Goal: Information Seeking & Learning: Learn about a topic

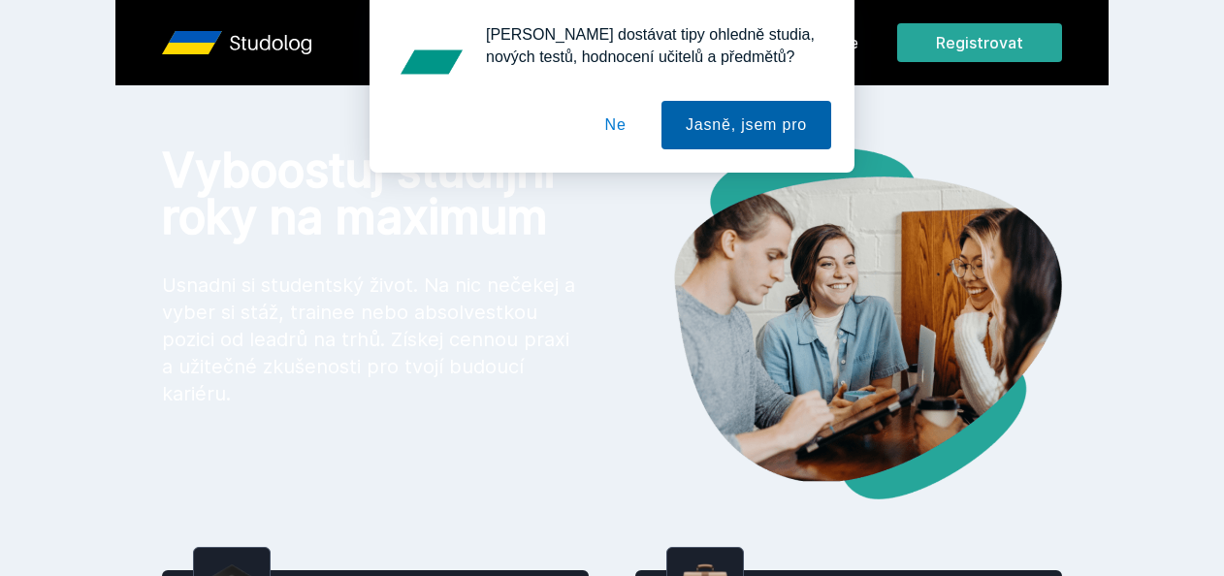
click at [708, 117] on button "Jasně, jsem pro" at bounding box center [747, 125] width 170 height 48
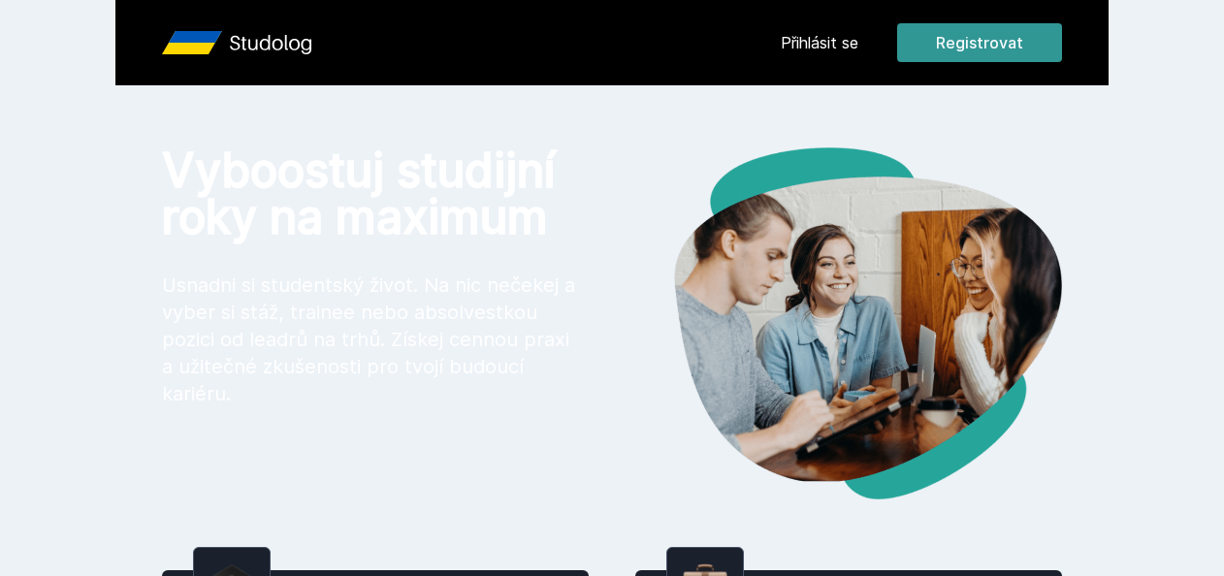
click at [954, 55] on button "Registrovat" at bounding box center [979, 42] width 165 height 39
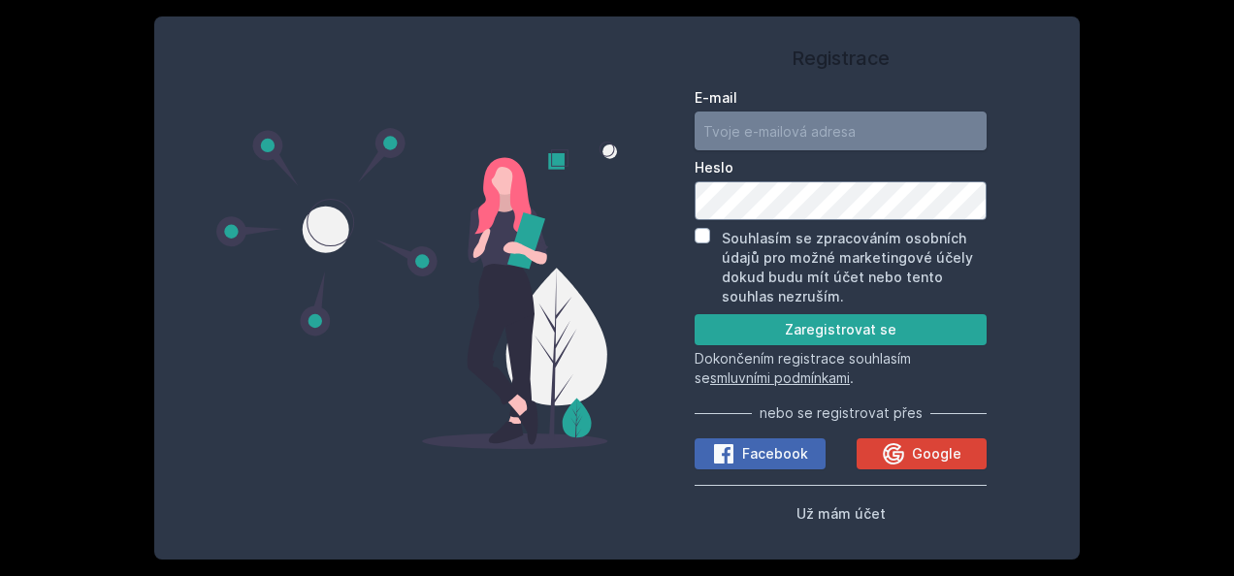
click at [774, 133] on input "E-mail" at bounding box center [840, 131] width 292 height 39
type input "mesenskya@gmail.com"
click at [702, 237] on input "Souhlasím se zpracováním osobních údajů pro možné marketingové účely dokud budu…" at bounding box center [702, 236] width 16 height 16
checkbox input "true"
click at [899, 453] on icon at bounding box center [893, 453] width 21 height 21
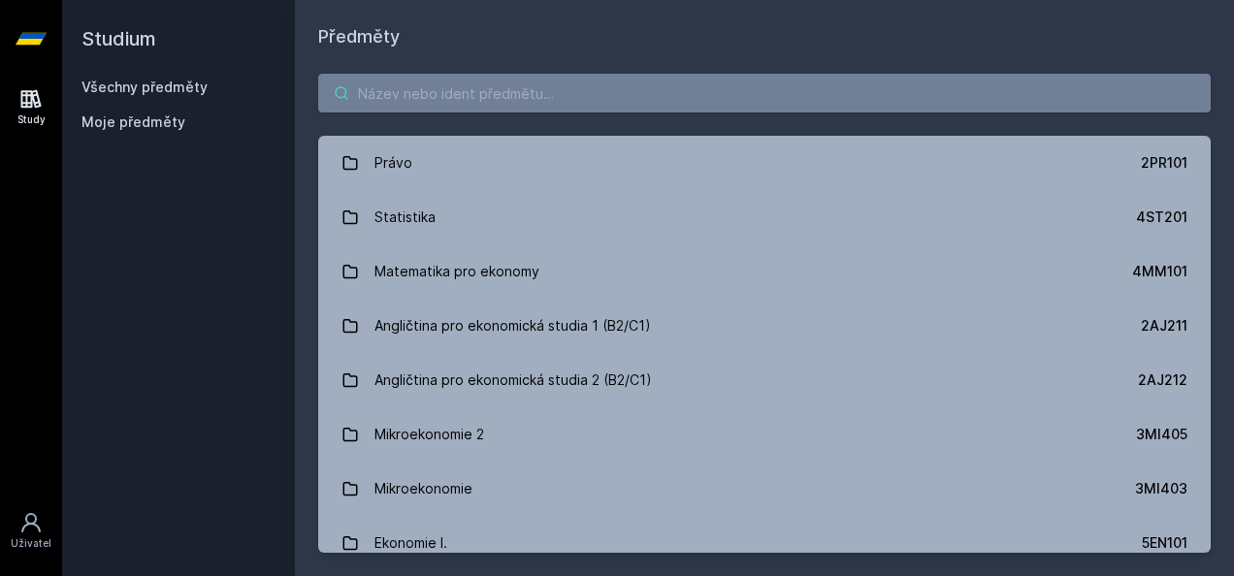
click at [444, 83] on input "search" at bounding box center [764, 93] width 892 height 39
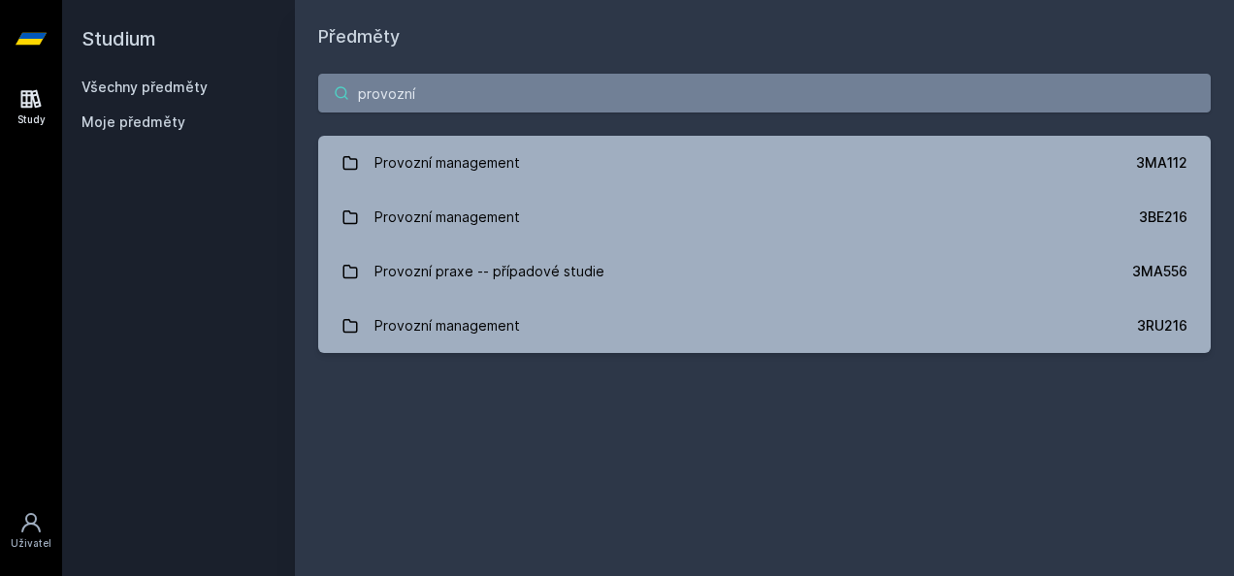
type input "provozní"
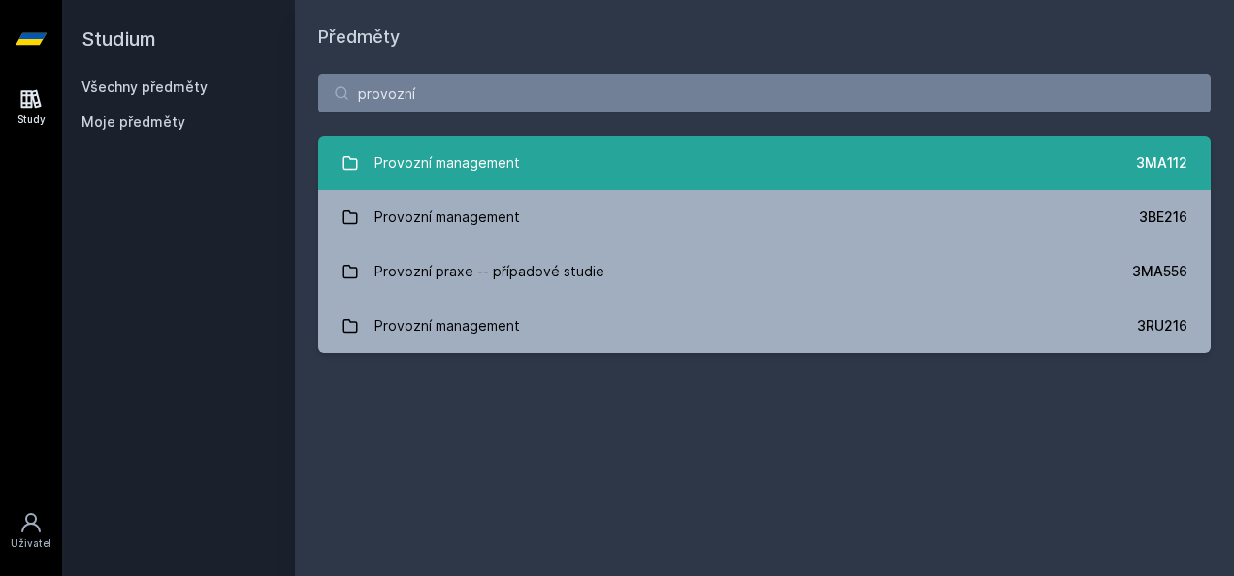
click at [816, 173] on link "Provozní management 3MA112" at bounding box center [764, 163] width 892 height 54
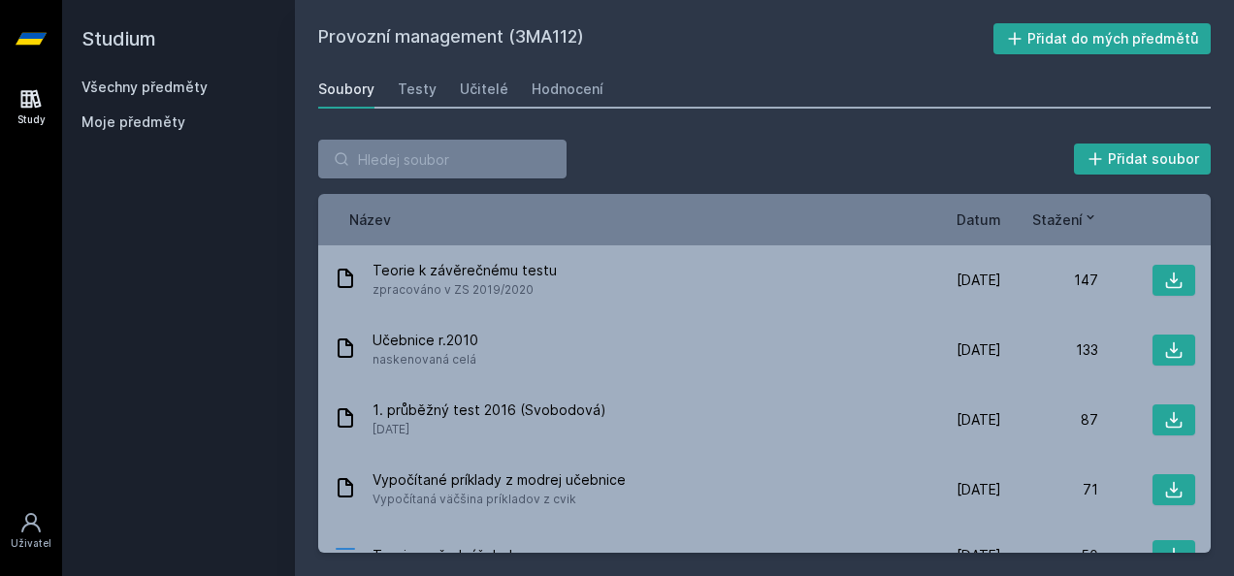
click at [987, 211] on span "Datum" at bounding box center [978, 220] width 45 height 20
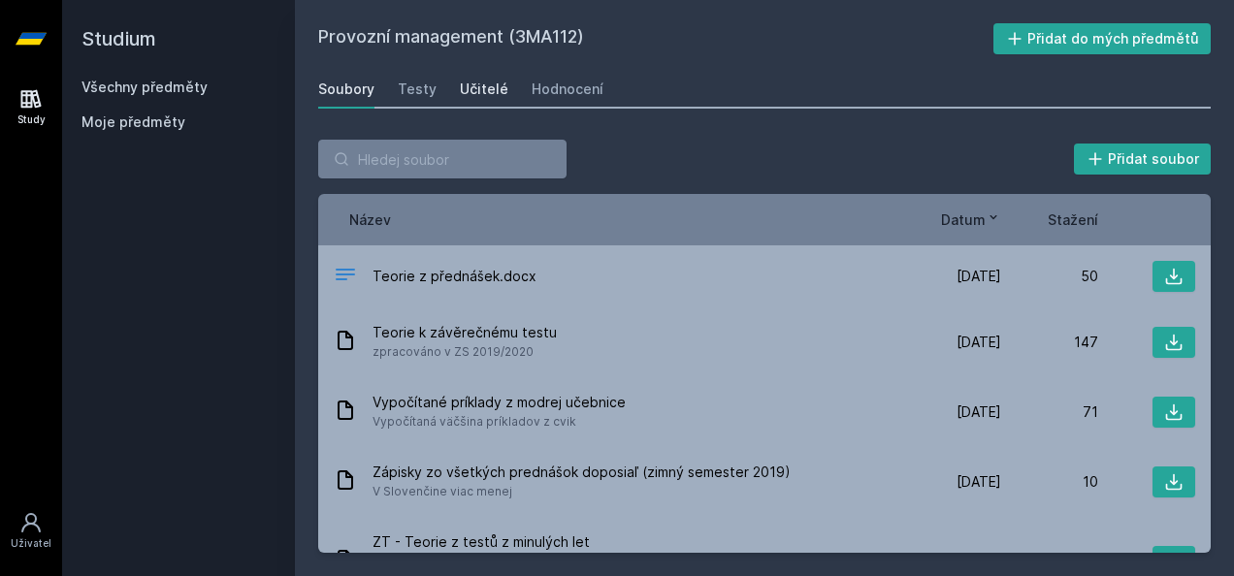
click at [484, 87] on div "Učitelé" at bounding box center [484, 89] width 48 height 19
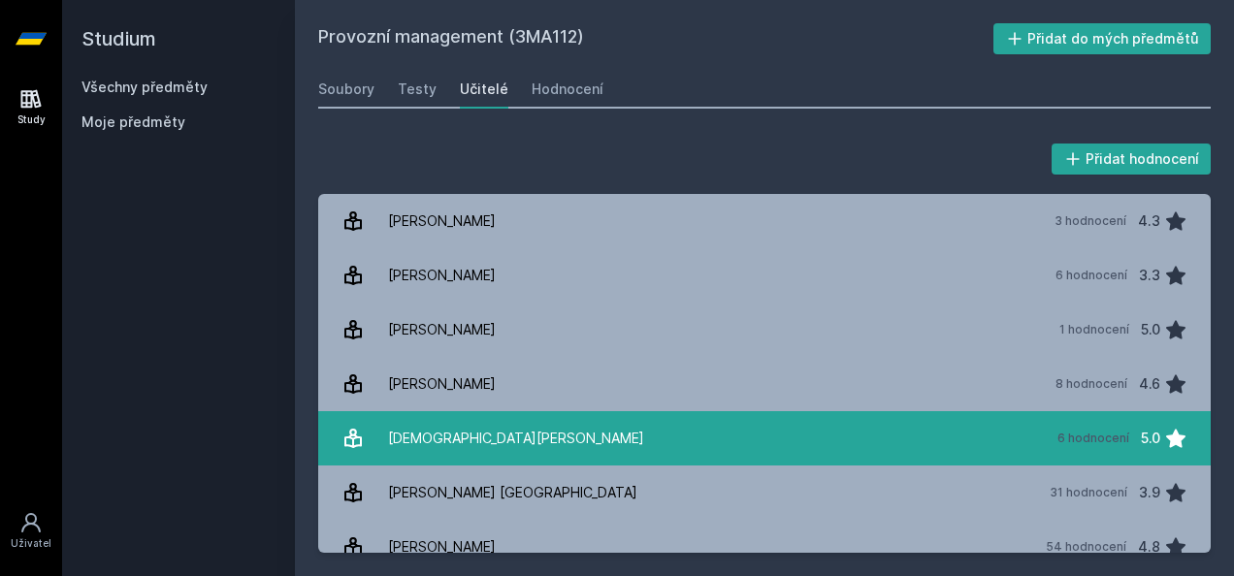
click at [497, 440] on link "[PERSON_NAME][DATE] hodnocení 5.0" at bounding box center [764, 438] width 892 height 54
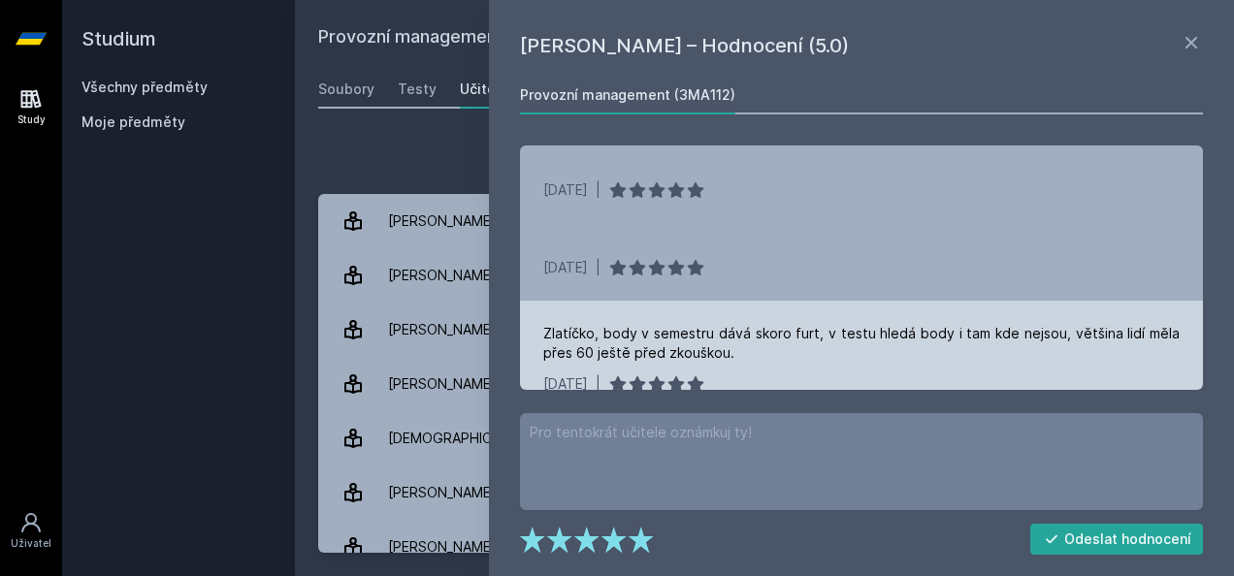
click at [653, 334] on div "Zlatíčko, body v semestru dává skoro furt, v testu hledá body i tam kde nejsou,…" at bounding box center [861, 343] width 636 height 39
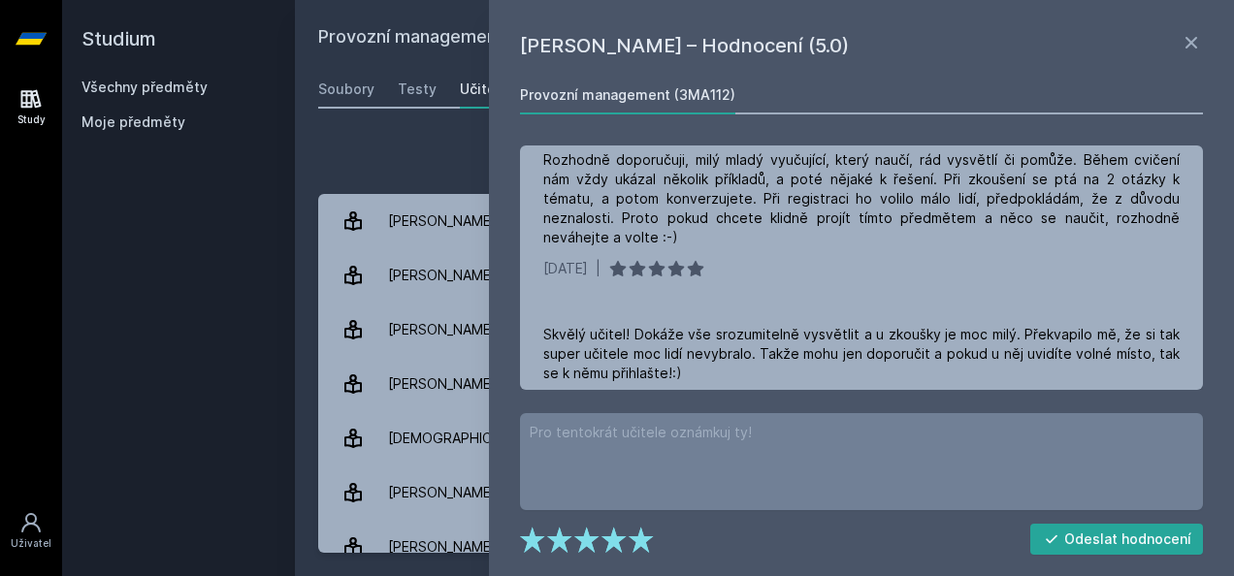
scroll to position [473, 0]
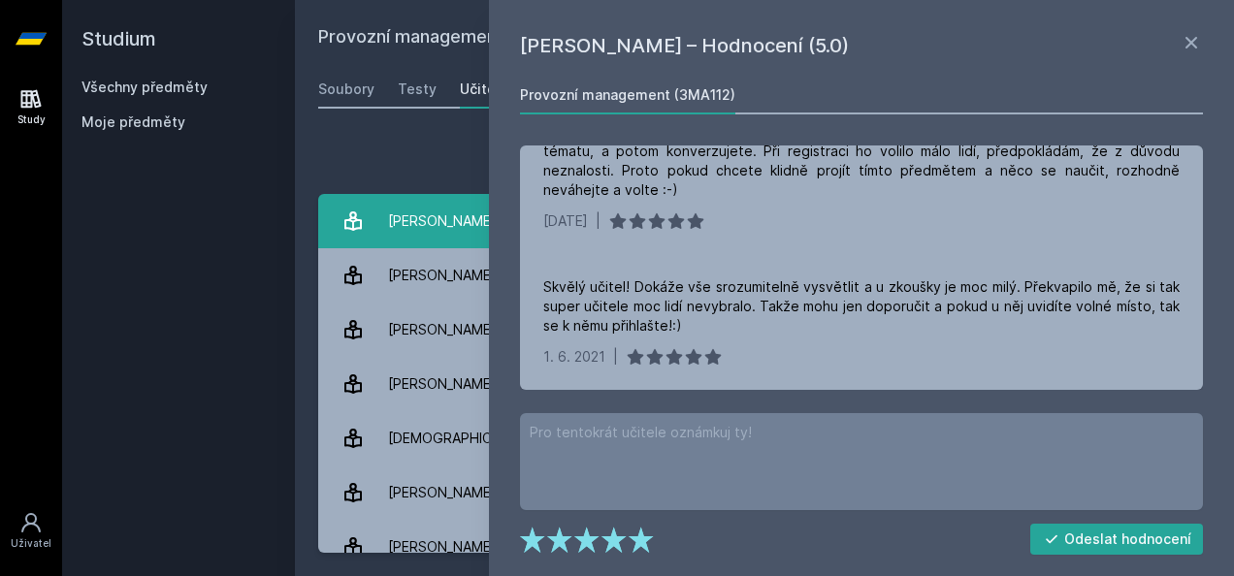
click at [394, 247] on link "[PERSON_NAME] 3 hodnocení 4.3" at bounding box center [764, 221] width 892 height 54
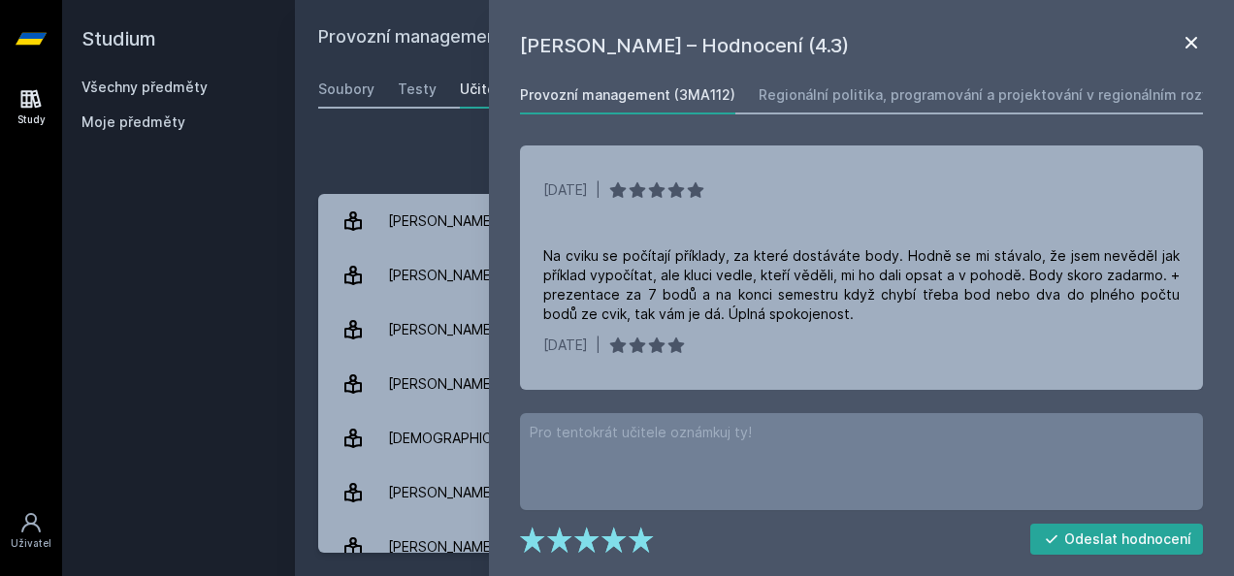
click at [1189, 41] on icon at bounding box center [1191, 43] width 12 height 12
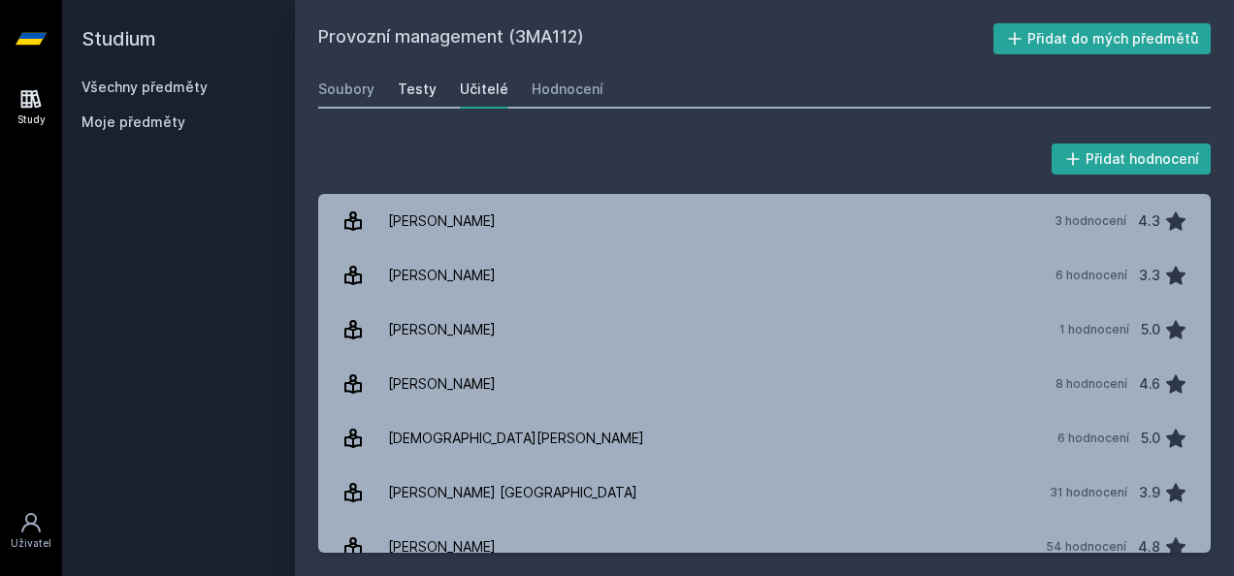
click at [432, 87] on div "Testy" at bounding box center [417, 89] width 39 height 19
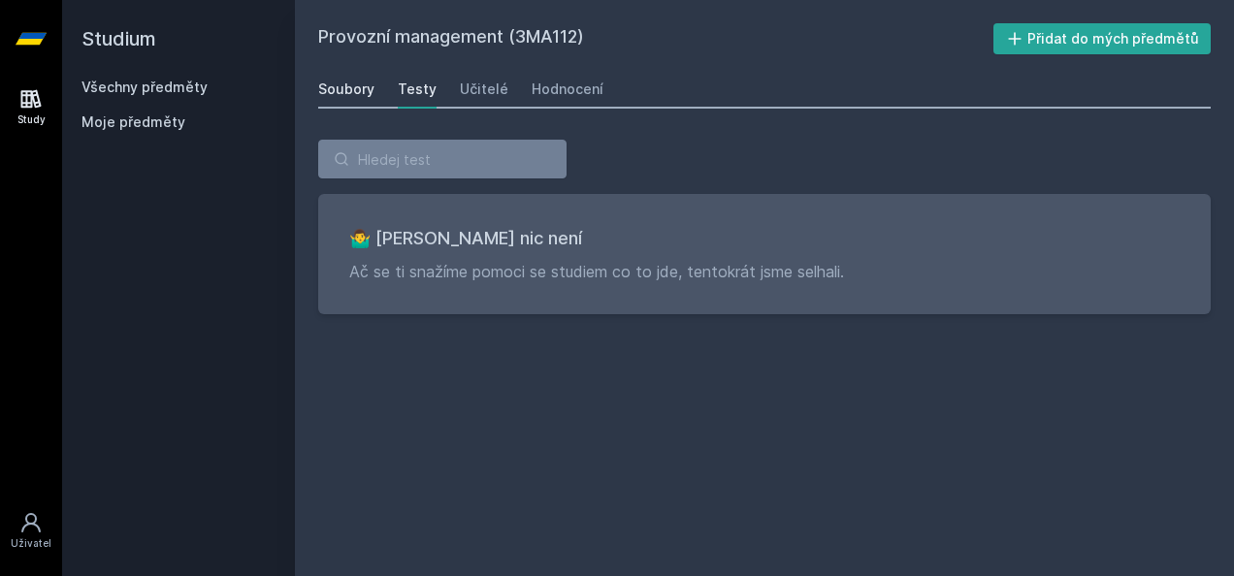
click at [338, 84] on div "Soubory" at bounding box center [346, 89] width 56 height 19
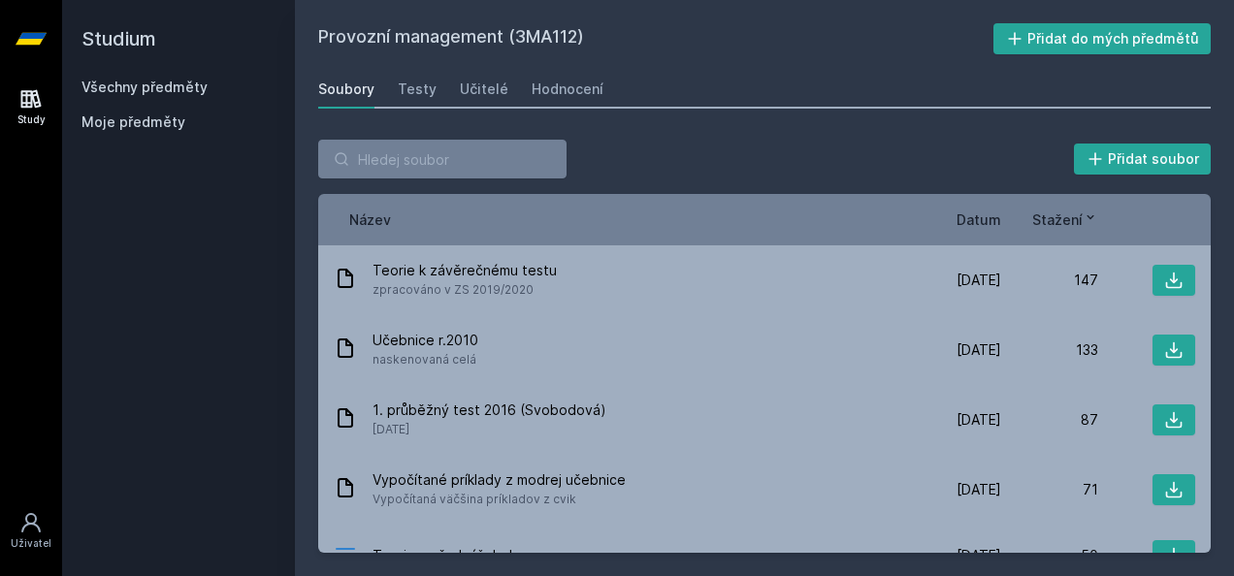
click at [985, 99] on div "Soubory Testy Učitelé Hodnocení" at bounding box center [764, 89] width 892 height 39
